Goal: Contribute content

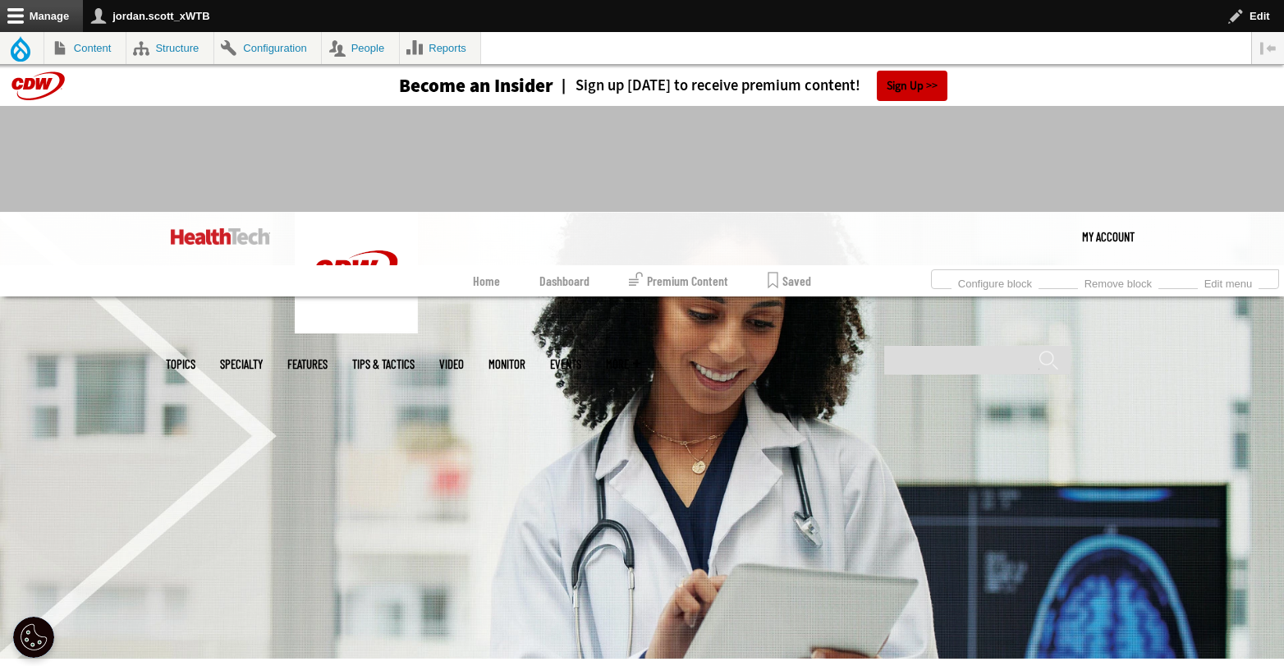
scroll to position [519, 0]
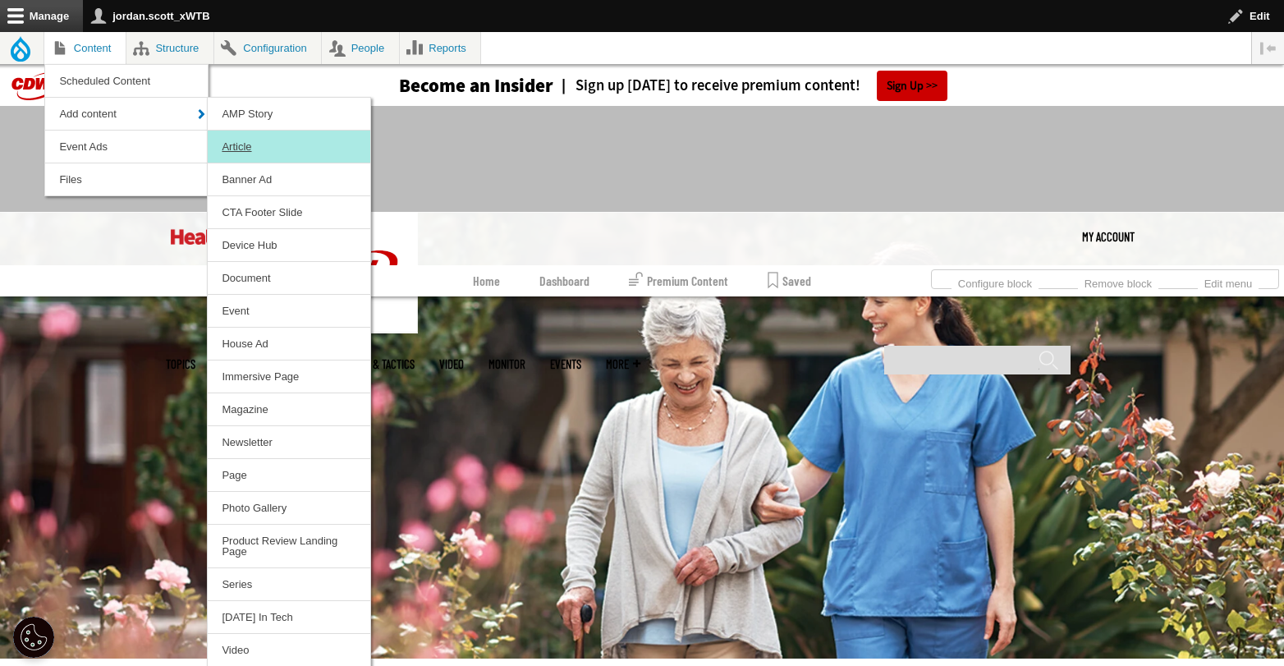
click at [269, 149] on link "Article" at bounding box center [289, 147] width 163 height 32
click at [231, 149] on link "Article" at bounding box center [289, 147] width 163 height 32
